Goal: Transaction & Acquisition: Purchase product/service

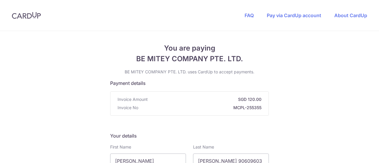
scroll to position [232, 0]
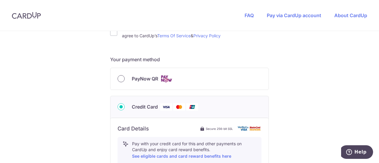
click at [118, 79] on input "PayNow QR" at bounding box center [121, 78] width 7 height 7
radio input "true"
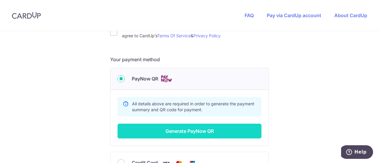
click at [211, 129] on button "Generate PayNow QR" at bounding box center [190, 131] width 144 height 15
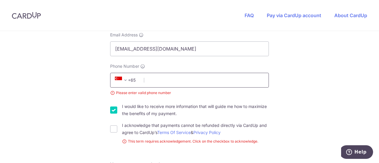
scroll to position [143, 0]
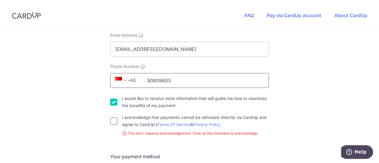
type input "90609603"
click at [113, 118] on input "I acknowledge that payments cannot be refunded directly via CardUp and agree to…" at bounding box center [113, 121] width 7 height 7
checkbox input "true"
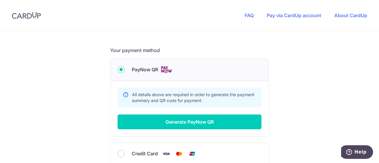
scroll to position [243, 0]
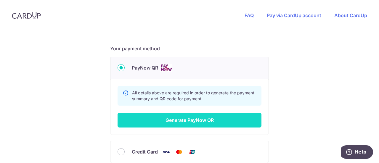
click at [188, 118] on button "Generate PayNow QR" at bounding box center [190, 120] width 144 height 15
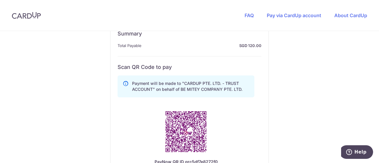
scroll to position [334, 0]
